Goal: Navigation & Orientation: Understand site structure

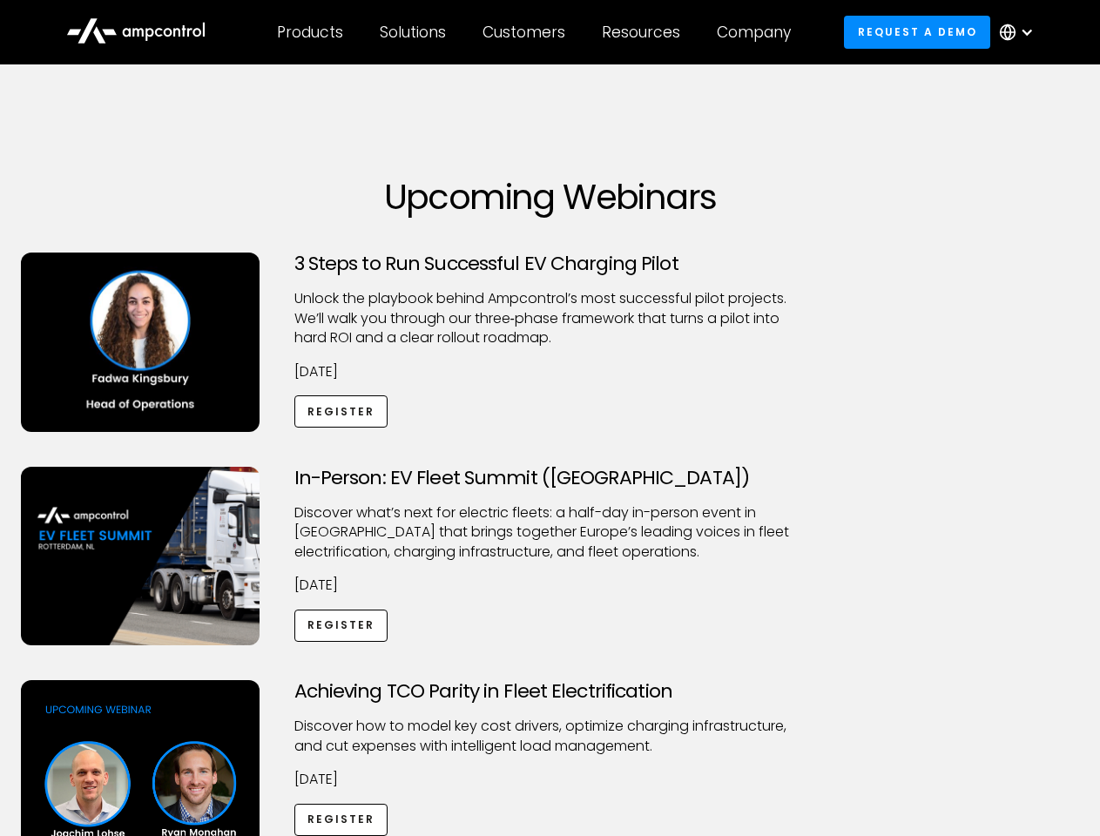
click at [536, 32] on div "Customers" at bounding box center [523, 32] width 83 height 19
click at [309, 32] on div "Products" at bounding box center [310, 32] width 66 height 19
click at [414, 32] on div "Solutions" at bounding box center [413, 32] width 66 height 19
click at [527, 32] on div "Customers" at bounding box center [523, 32] width 83 height 19
click at [644, 32] on div "Resources" at bounding box center [641, 32] width 78 height 19
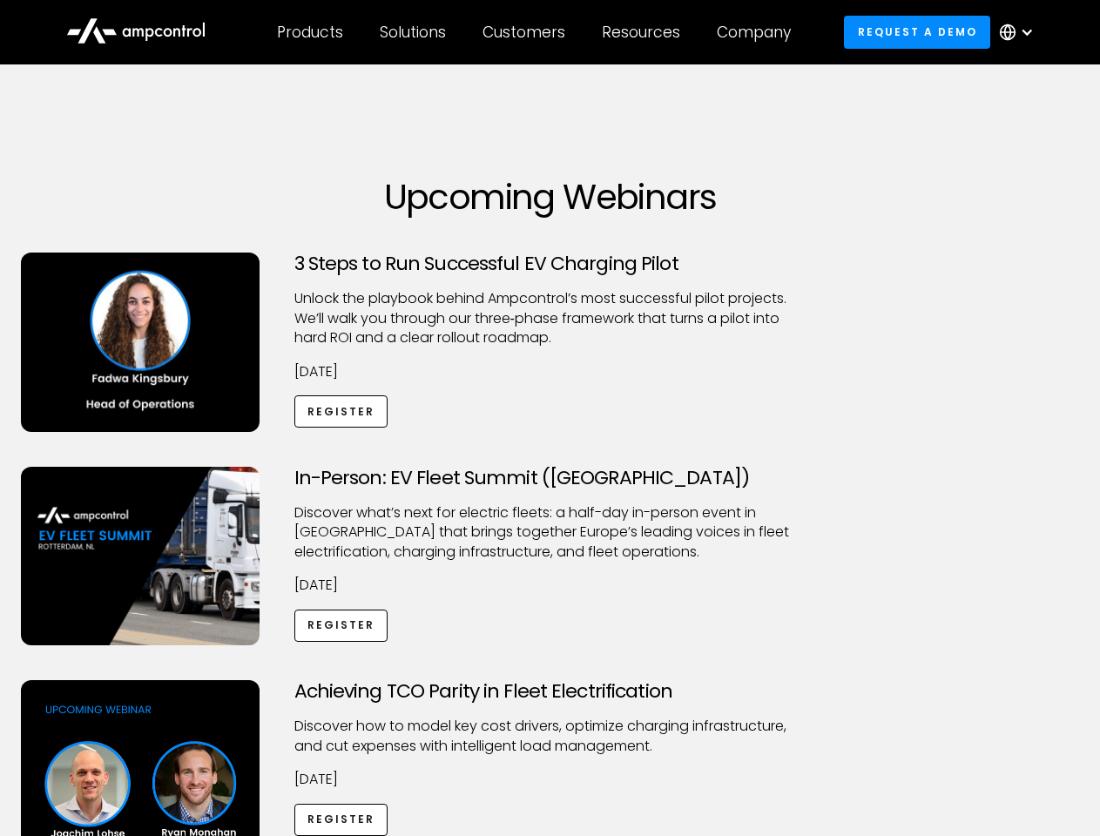
click at [759, 32] on div "Company" at bounding box center [754, 32] width 74 height 19
click at [1021, 32] on div at bounding box center [1027, 32] width 14 height 14
